Goal: Find contact information: Obtain details needed to contact an individual or organization

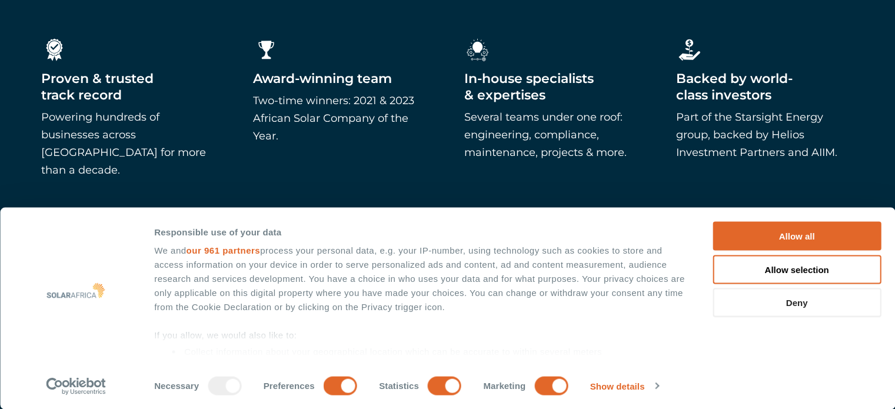
click at [802, 302] on button "Deny" at bounding box center [797, 302] width 168 height 29
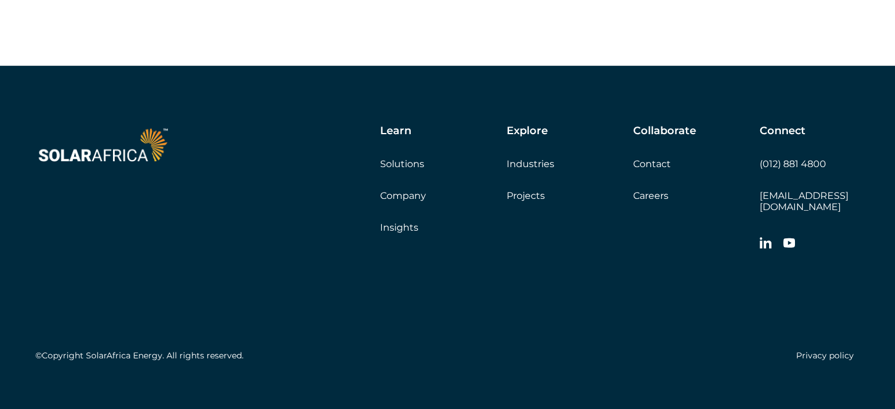
scroll to position [3384, 0]
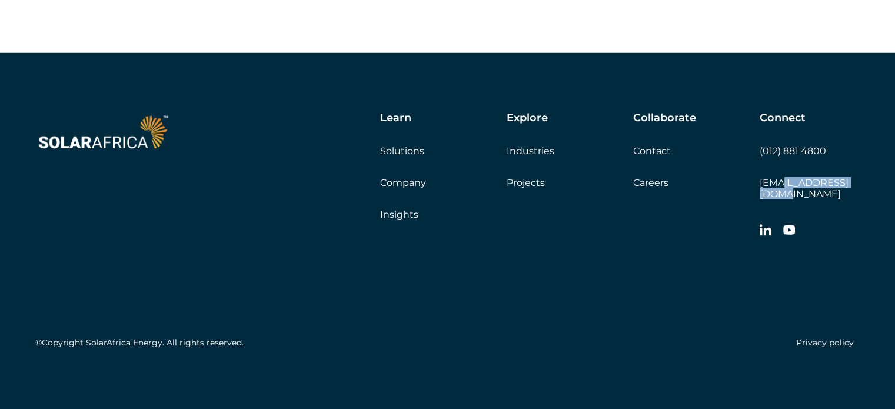
drag, startPoint x: 864, startPoint y: 191, endPoint x: 768, endPoint y: 188, distance: 96.0
click at [778, 188] on div "Learn Solutions Company Insights Explore Industries Projects Collaborate Contac…" at bounding box center [447, 233] width 895 height 360
click at [849, 225] on div at bounding box center [810, 232] width 100 height 24
drag, startPoint x: 860, startPoint y: 187, endPoint x: 779, endPoint y: 190, distance: 80.7
click at [779, 190] on div "Learn Solutions Company Insights Explore Industries Projects Collaborate Contac…" at bounding box center [447, 233] width 895 height 360
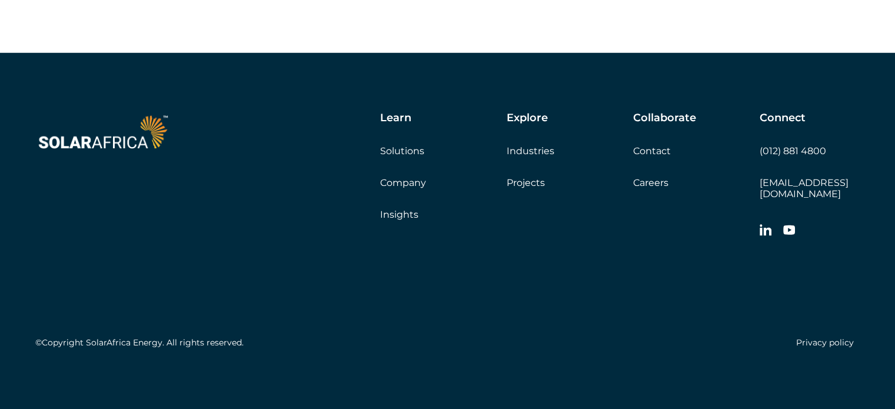
click at [814, 258] on div "©Copyright SolarAfrica Energy. All rights reserved. Privacy policy" at bounding box center [447, 299] width 825 height 110
drag, startPoint x: 865, startPoint y: 185, endPoint x: 761, endPoint y: 192, distance: 105.0
click at [761, 192] on div "Learn Solutions Company Insights Explore Industries Projects Collaborate Contac…" at bounding box center [447, 233] width 895 height 360
copy link "[EMAIL_ADDRESS][DOMAIN_NAME]"
click at [647, 157] on link "Contact" at bounding box center [652, 150] width 38 height 11
